Goal: Navigation & Orientation: Find specific page/section

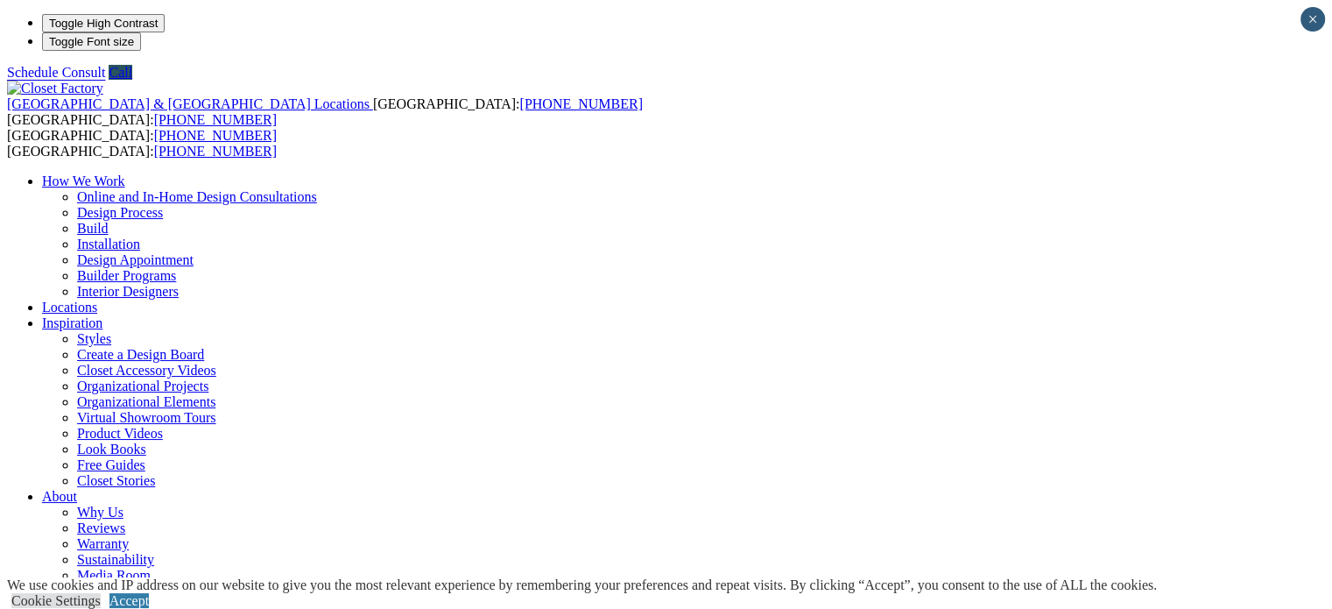
click at [97, 300] on link "Locations" at bounding box center [69, 307] width 55 height 15
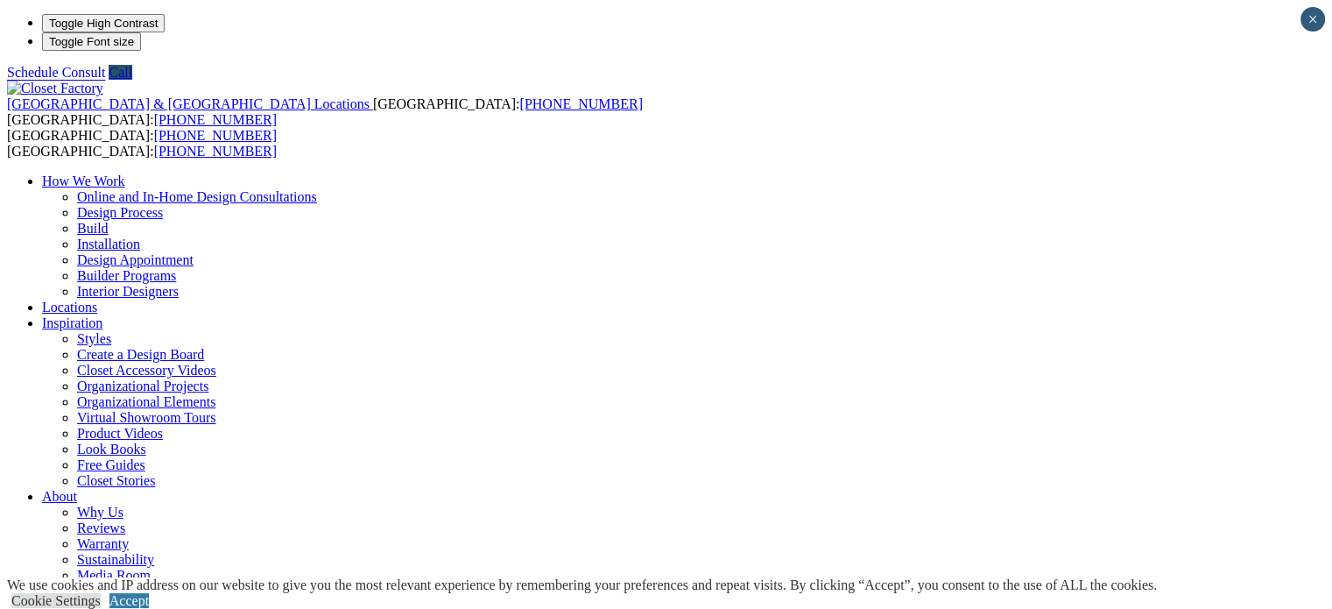
type input "*****"
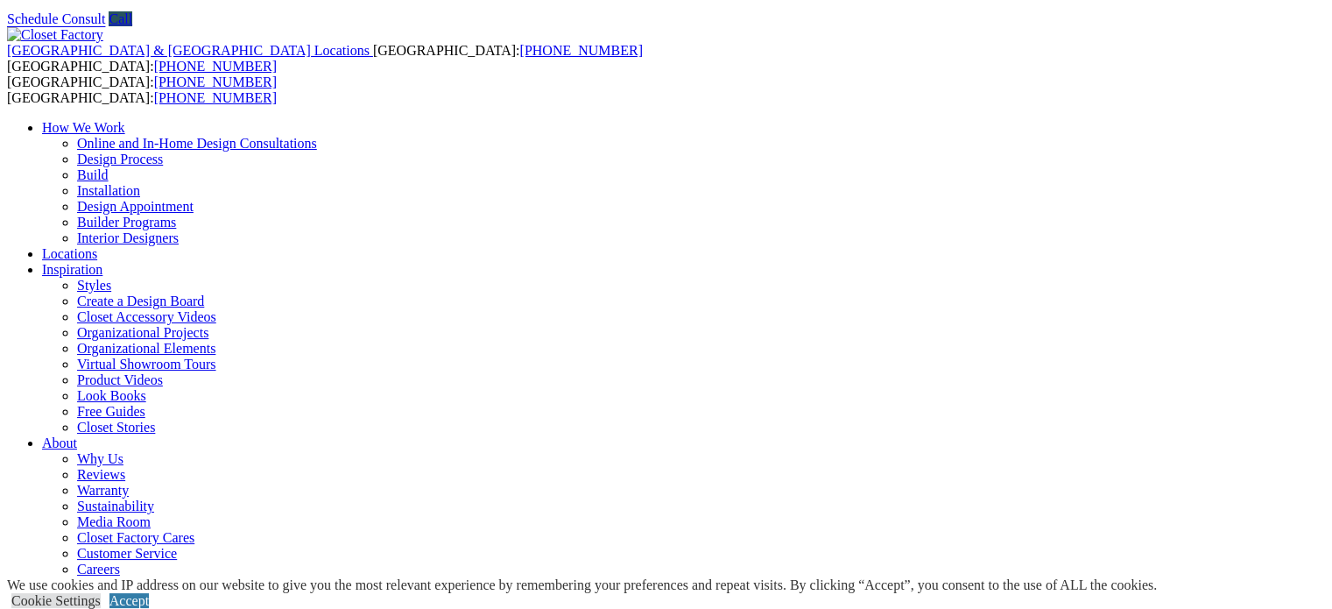
scroll to position [0, 0]
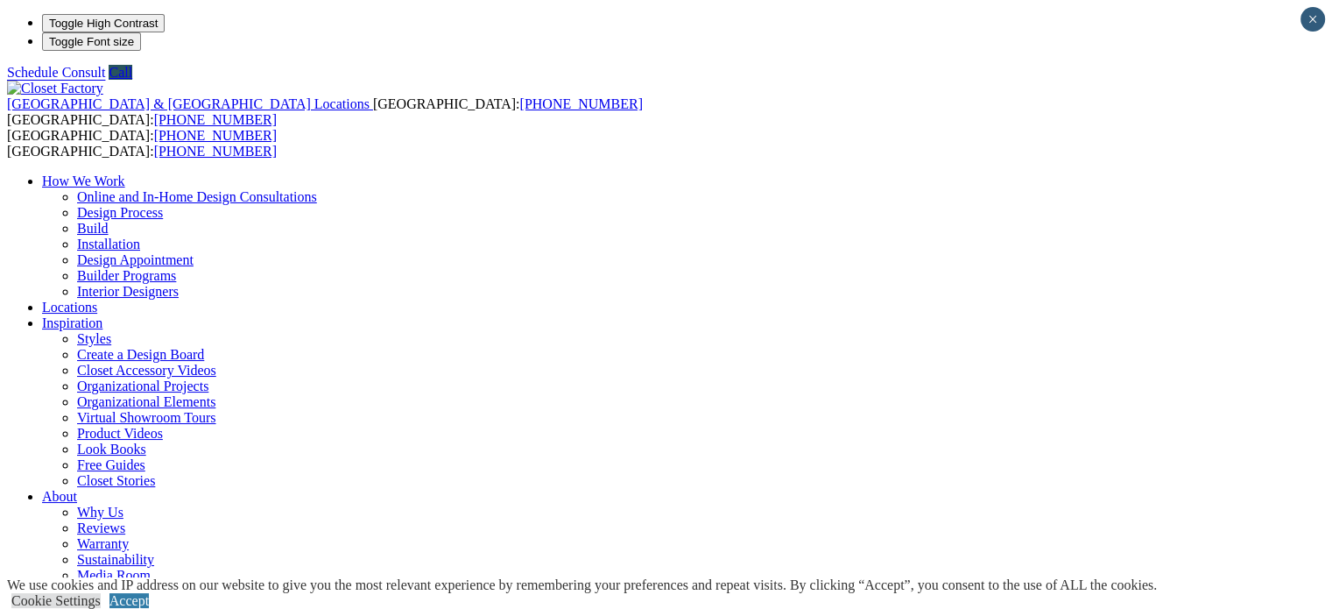
drag, startPoint x: 81, startPoint y: 267, endPoint x: 119, endPoint y: 267, distance: 38.5
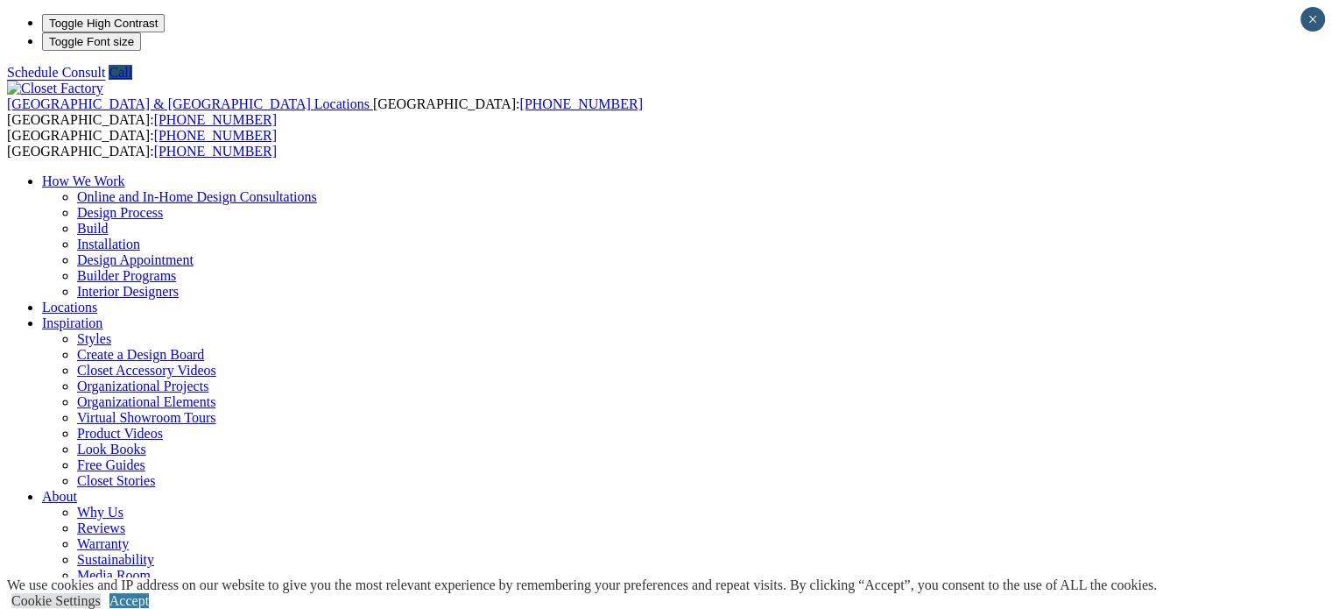
scroll to position [17, 0]
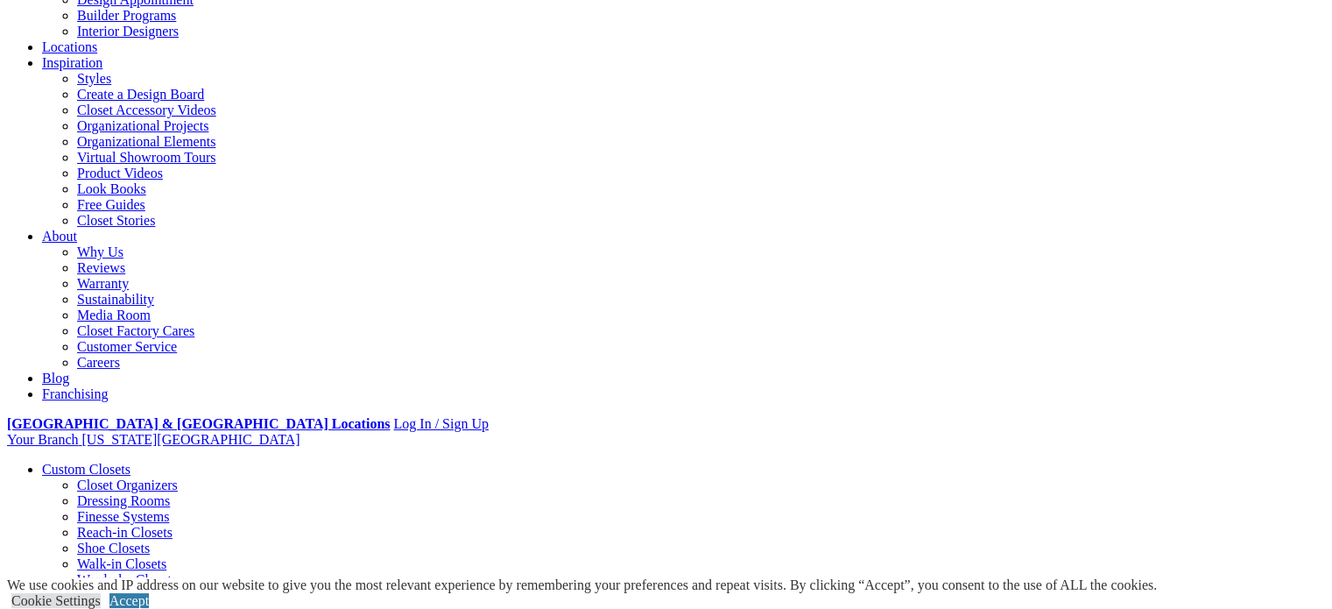
scroll to position [261, 0]
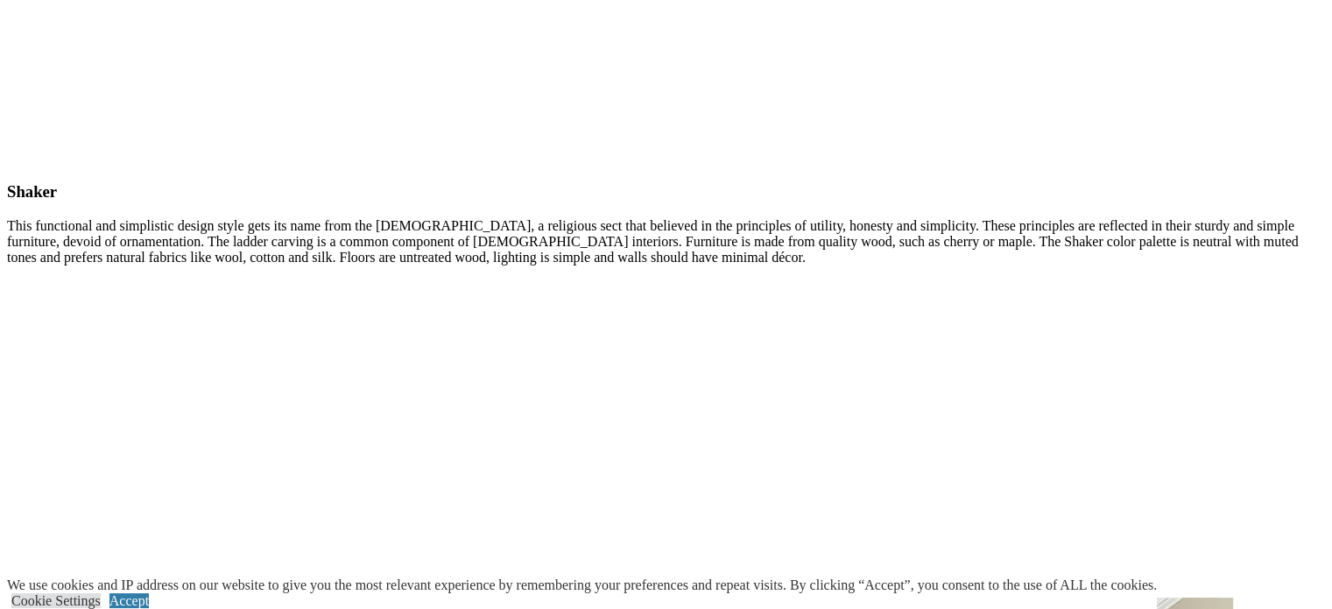
scroll to position [8579, 0]
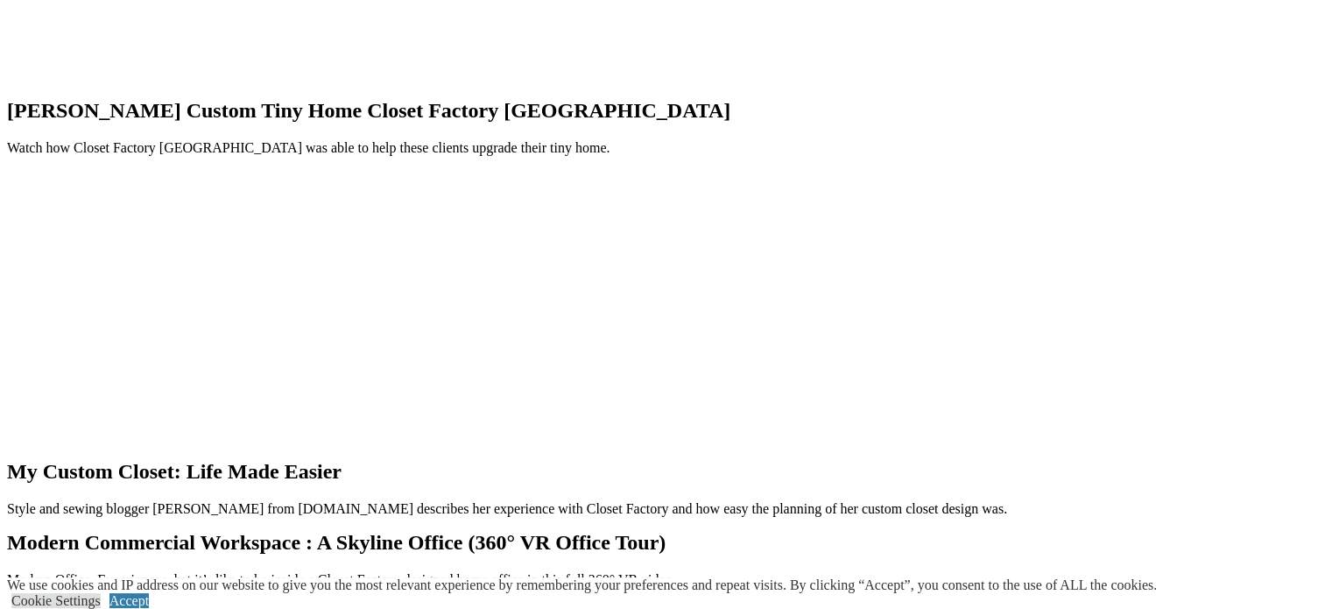
scroll to position [2883, 0]
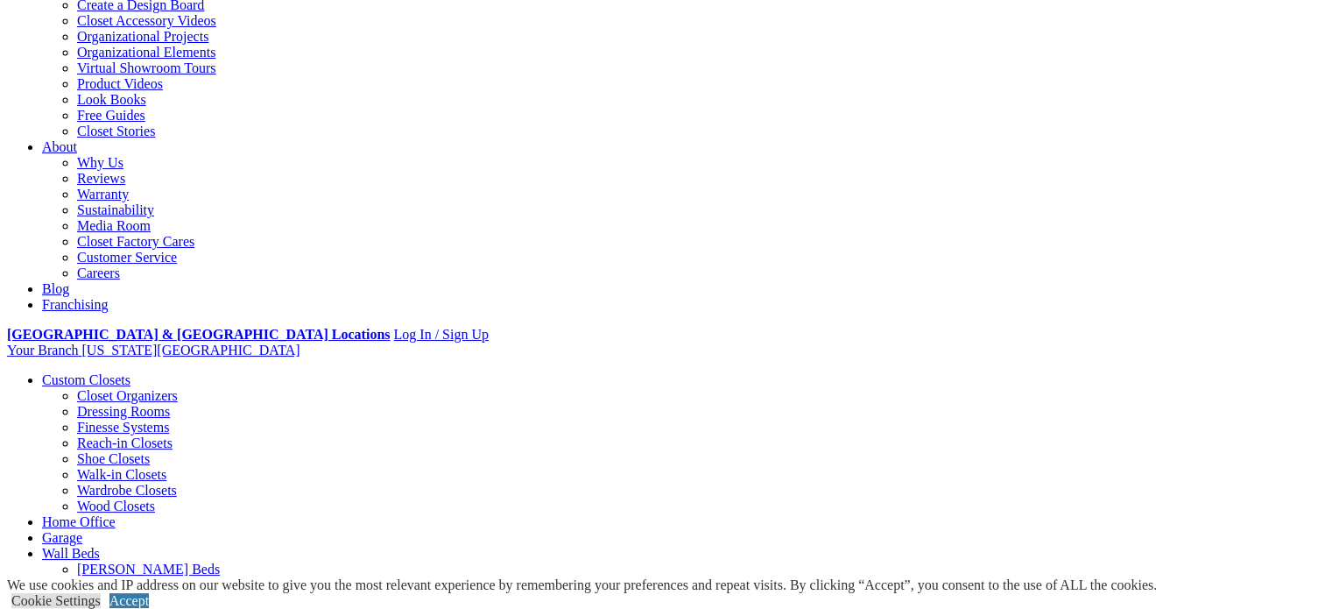
scroll to position [350, 0]
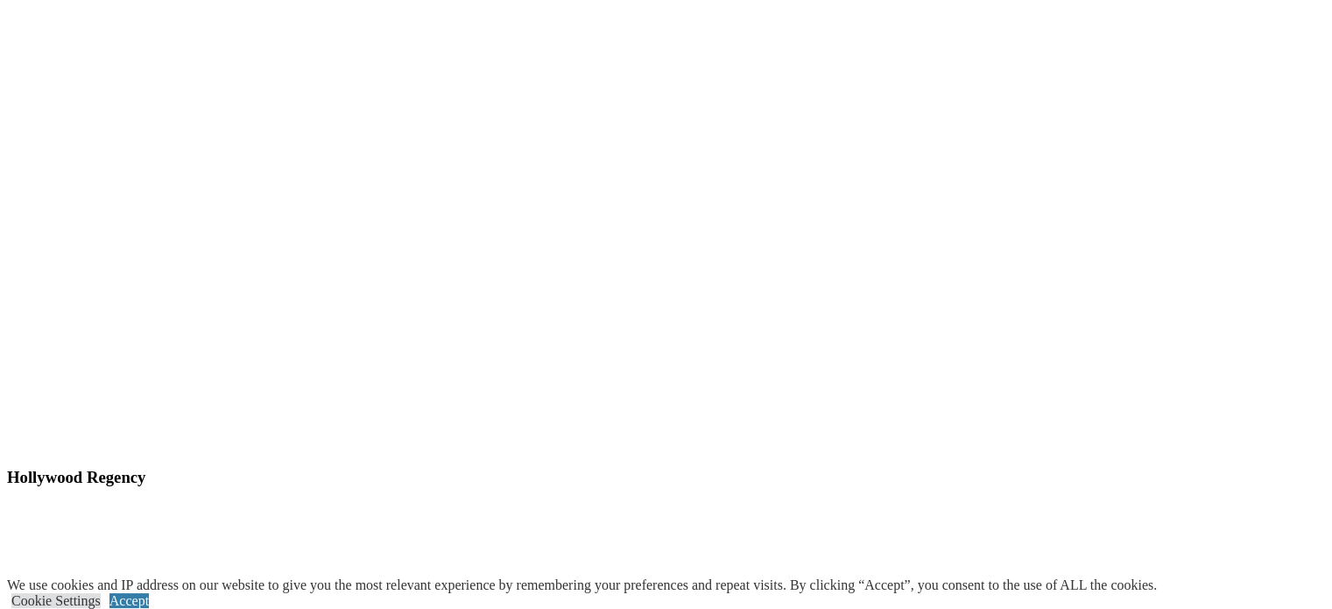
scroll to position [9394, 0]
